Goal: Find contact information: Find contact information

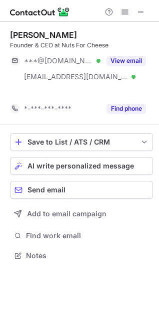
scroll to position [233, 159]
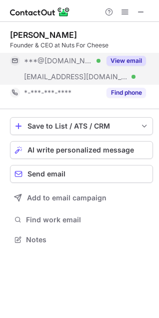
click at [132, 64] on button "View email" at bounding box center [125, 61] width 39 height 10
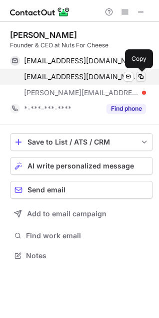
click at [141, 78] on span at bounding box center [141, 77] width 8 height 8
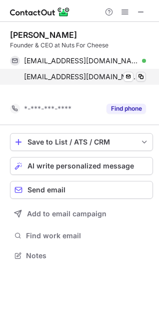
scroll to position [233, 159]
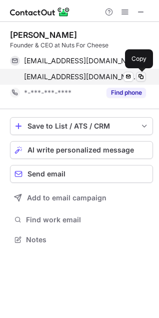
click at [139, 75] on span at bounding box center [141, 77] width 8 height 8
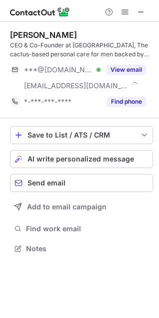
scroll to position [242, 159]
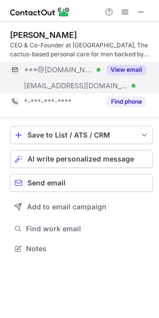
click at [141, 64] on div "View email" at bounding box center [122, 70] width 45 height 16
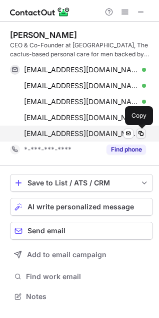
click at [140, 136] on span at bounding box center [141, 134] width 8 height 8
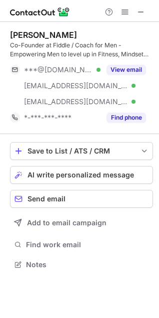
scroll to position [220, 159]
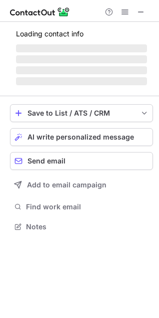
scroll to position [242, 159]
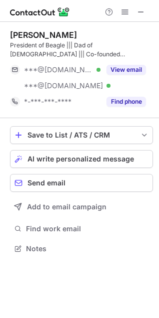
scroll to position [242, 159]
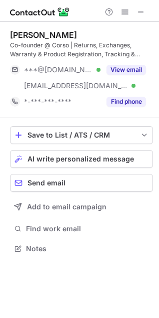
scroll to position [242, 159]
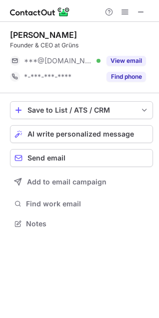
scroll to position [217, 159]
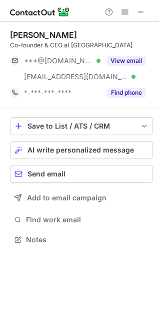
scroll to position [233, 159]
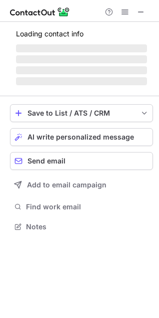
scroll to position [226, 159]
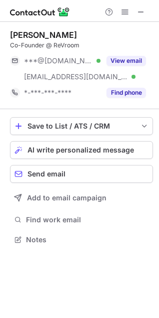
scroll to position [233, 159]
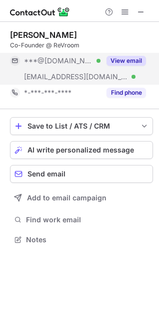
click at [109, 60] on button "View email" at bounding box center [125, 61] width 39 height 10
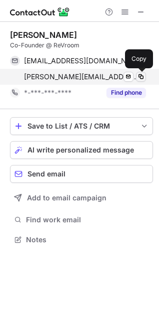
click at [141, 80] on span at bounding box center [141, 77] width 8 height 8
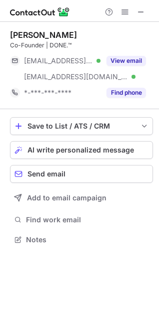
scroll to position [233, 159]
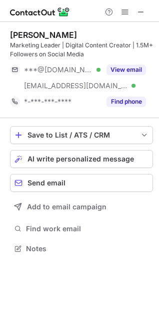
scroll to position [242, 159]
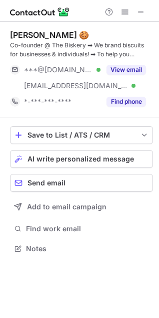
scroll to position [242, 159]
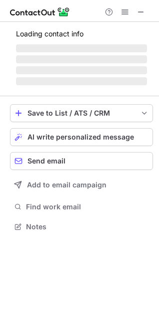
scroll to position [242, 159]
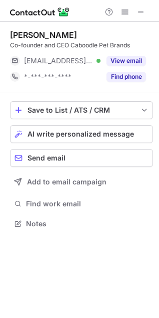
scroll to position [217, 159]
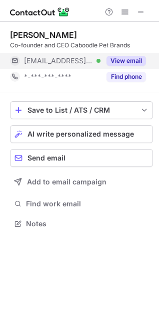
click at [143, 63] on button "View email" at bounding box center [125, 61] width 39 height 10
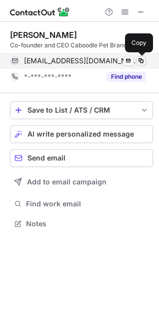
click at [143, 64] on span at bounding box center [141, 61] width 8 height 8
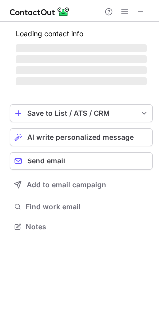
scroll to position [242, 159]
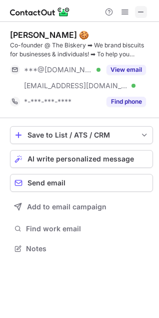
click at [140, 15] on span at bounding box center [141, 12] width 8 height 8
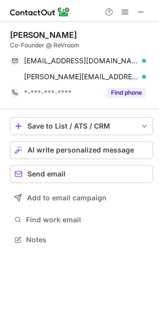
scroll to position [233, 159]
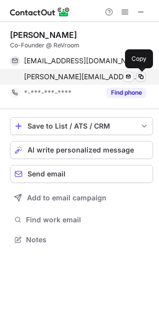
click at [143, 74] on span at bounding box center [141, 77] width 8 height 8
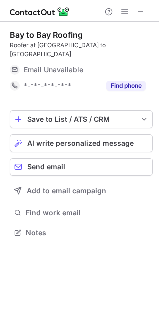
scroll to position [217, 159]
click at [144, 15] on span at bounding box center [141, 12] width 8 height 8
